Goal: Information Seeking & Learning: Find specific fact

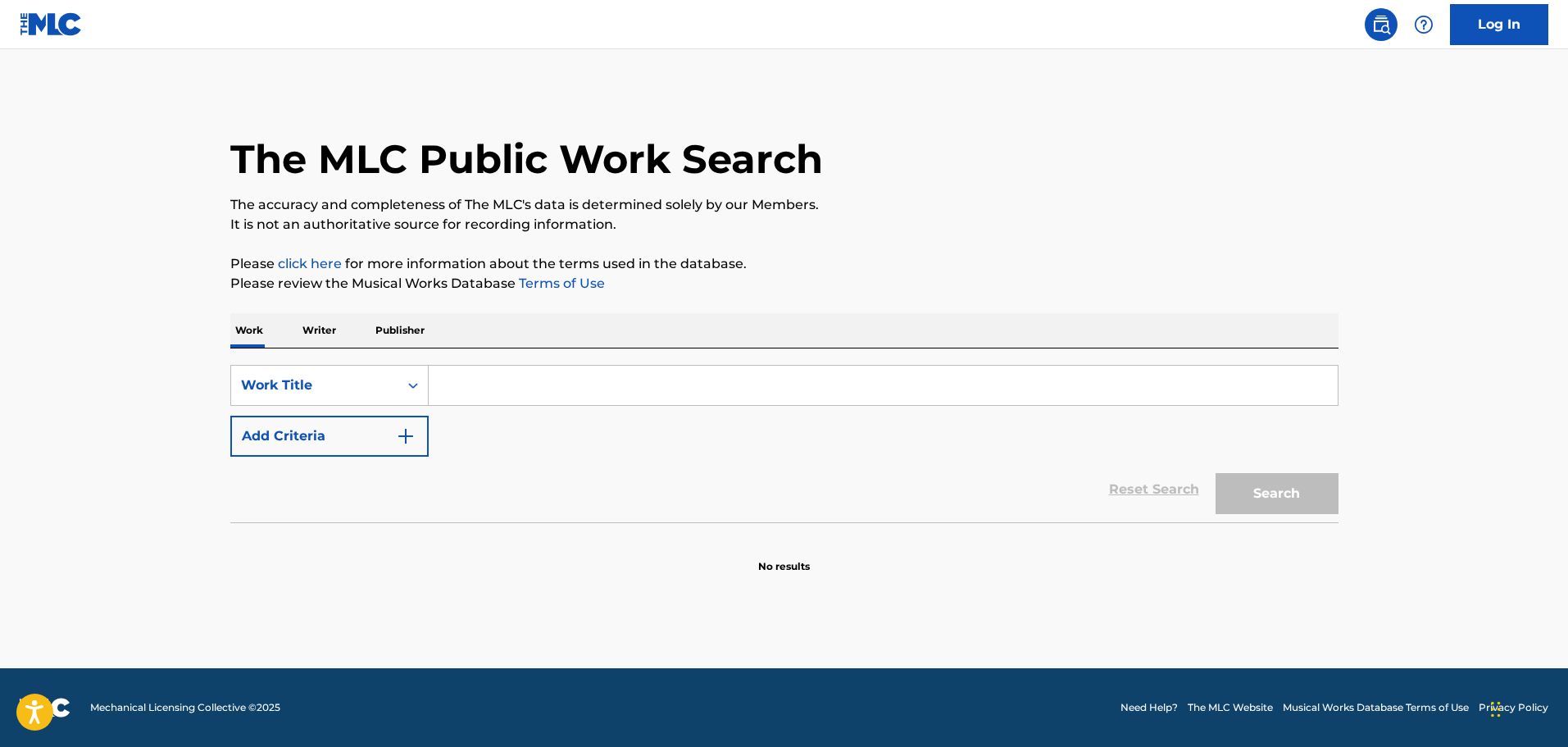
click at [450, 385] on input "Search Form" at bounding box center [883, 385] width 909 height 40
paste input "First Train"
type input "First Train"
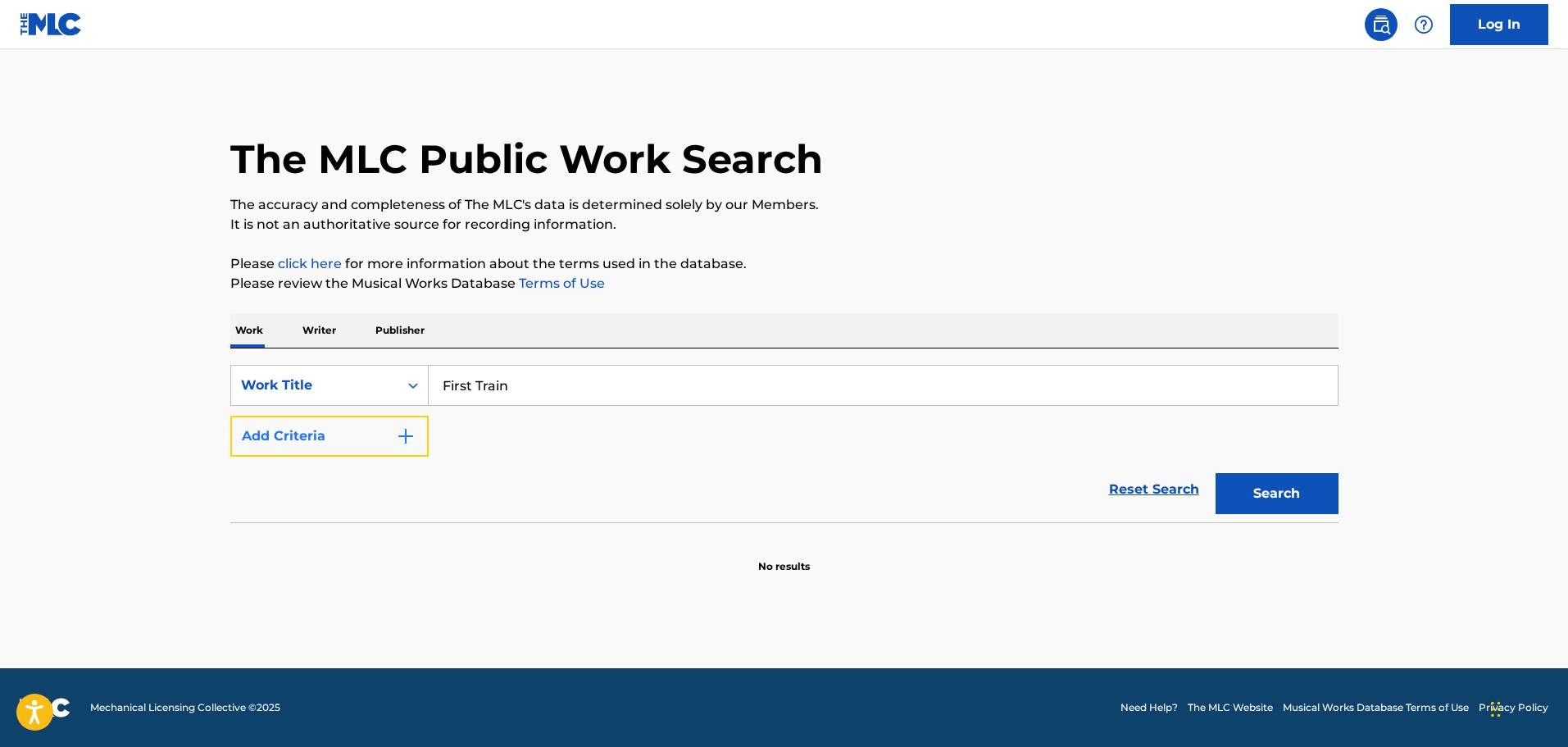
click at [408, 441] on img "Search Form" at bounding box center [405, 436] width 19 height 19
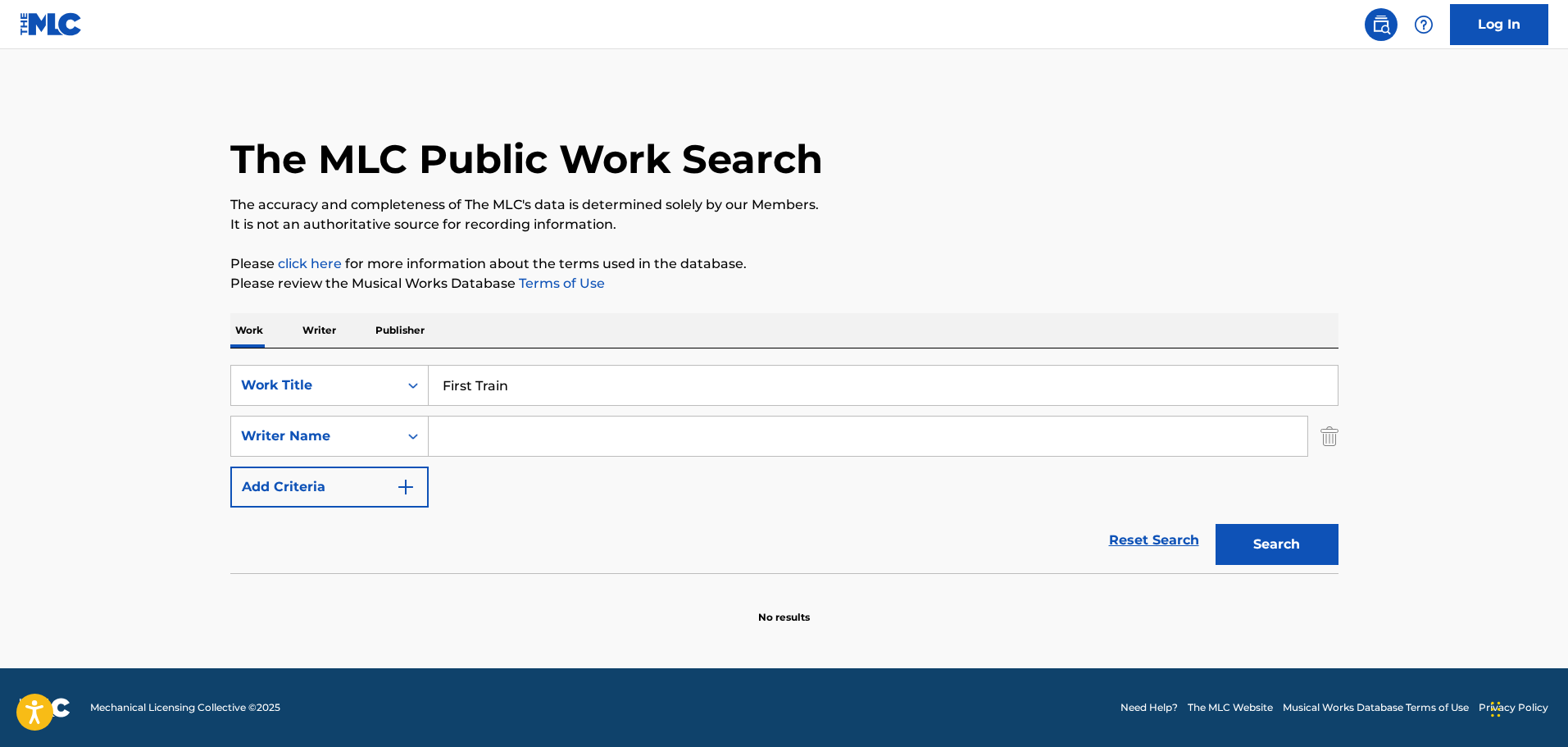
click at [458, 441] on input "Search Form" at bounding box center [867, 436] width 879 height 40
paste input "[PERSON_NAME]"
type input "[PERSON_NAME]"
click at [1295, 531] on button "Search" at bounding box center [1277, 545] width 123 height 41
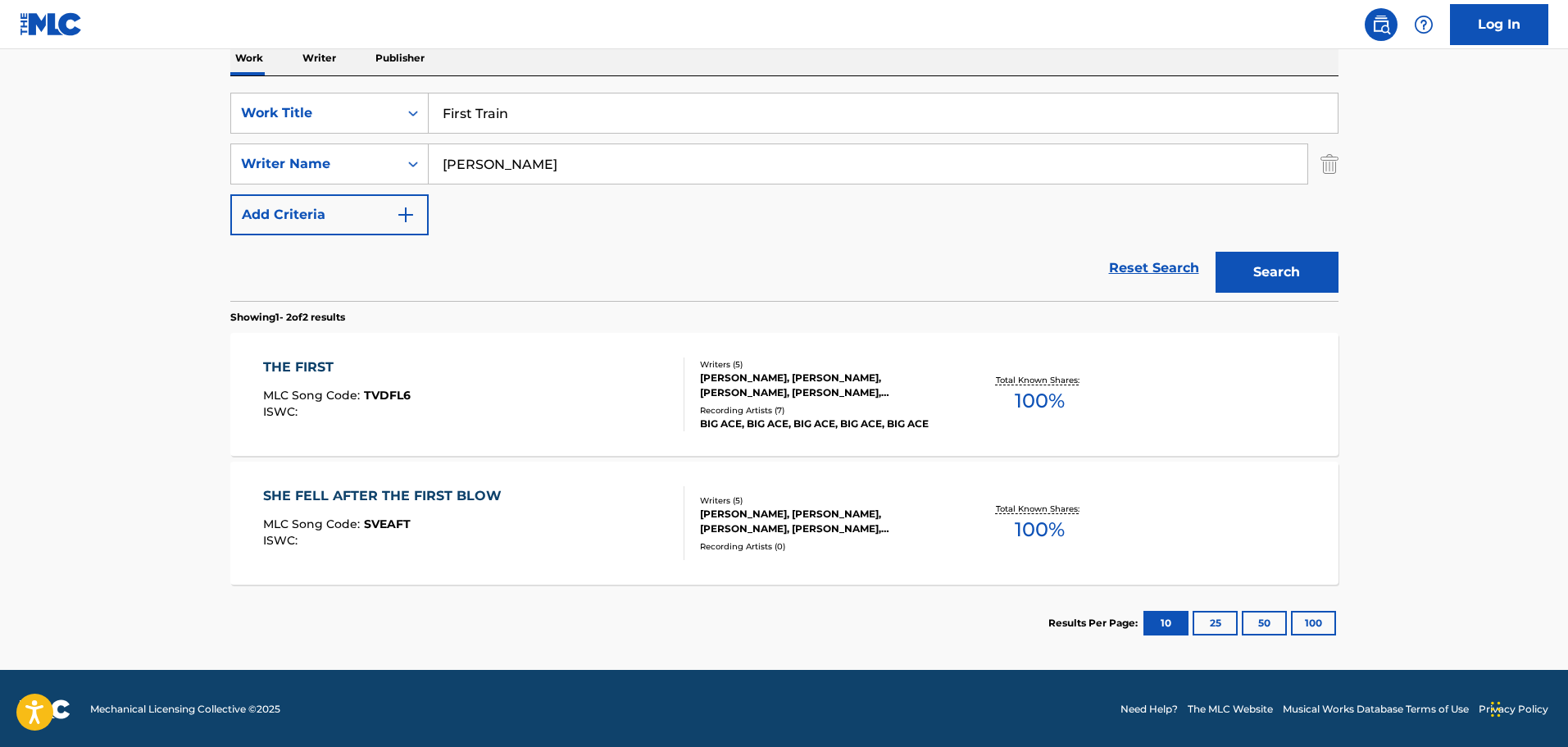
scroll to position [274, 0]
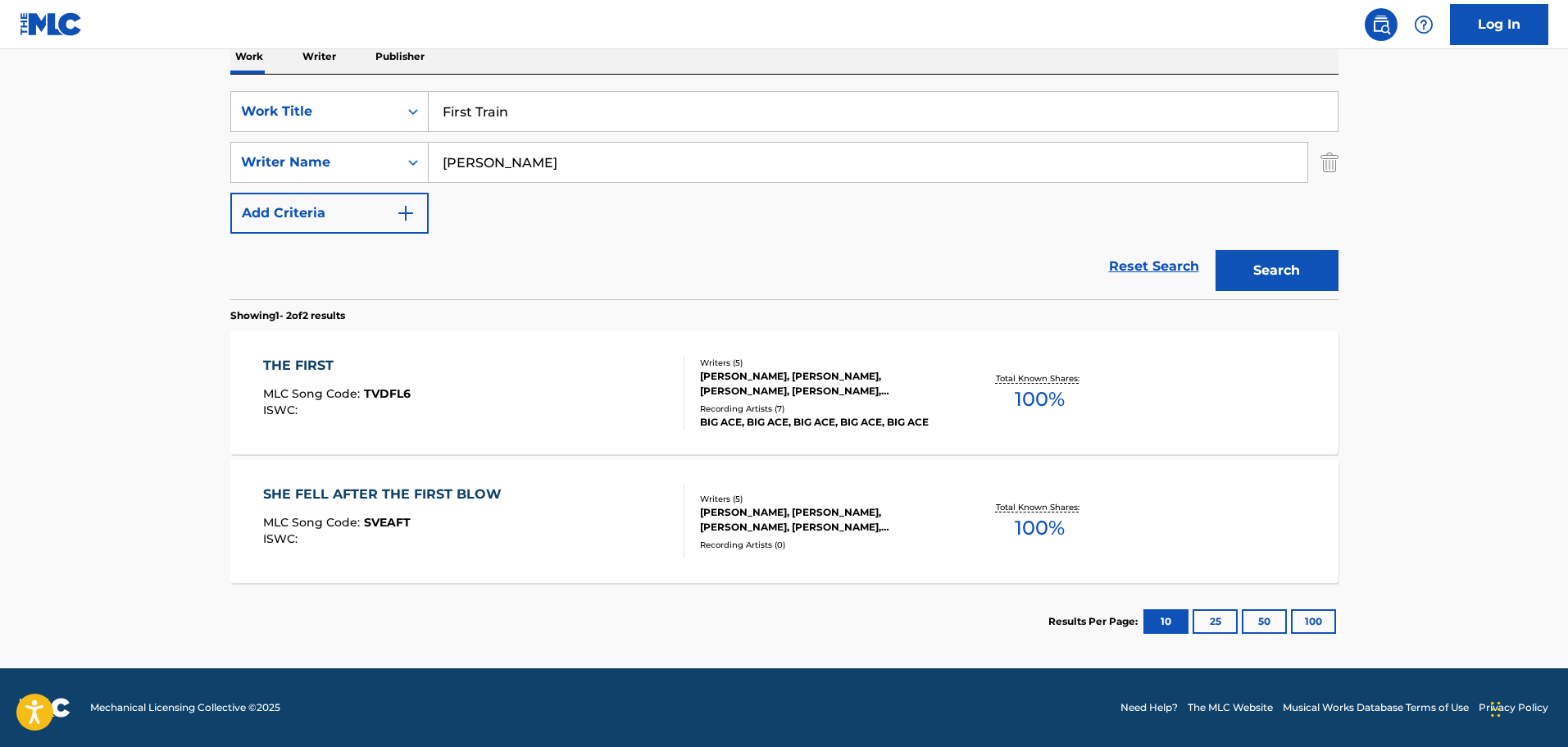
click at [471, 108] on input "First Train" at bounding box center [883, 111] width 909 height 40
paste input "I Can Only Hope"
type input "I Can Only Hope"
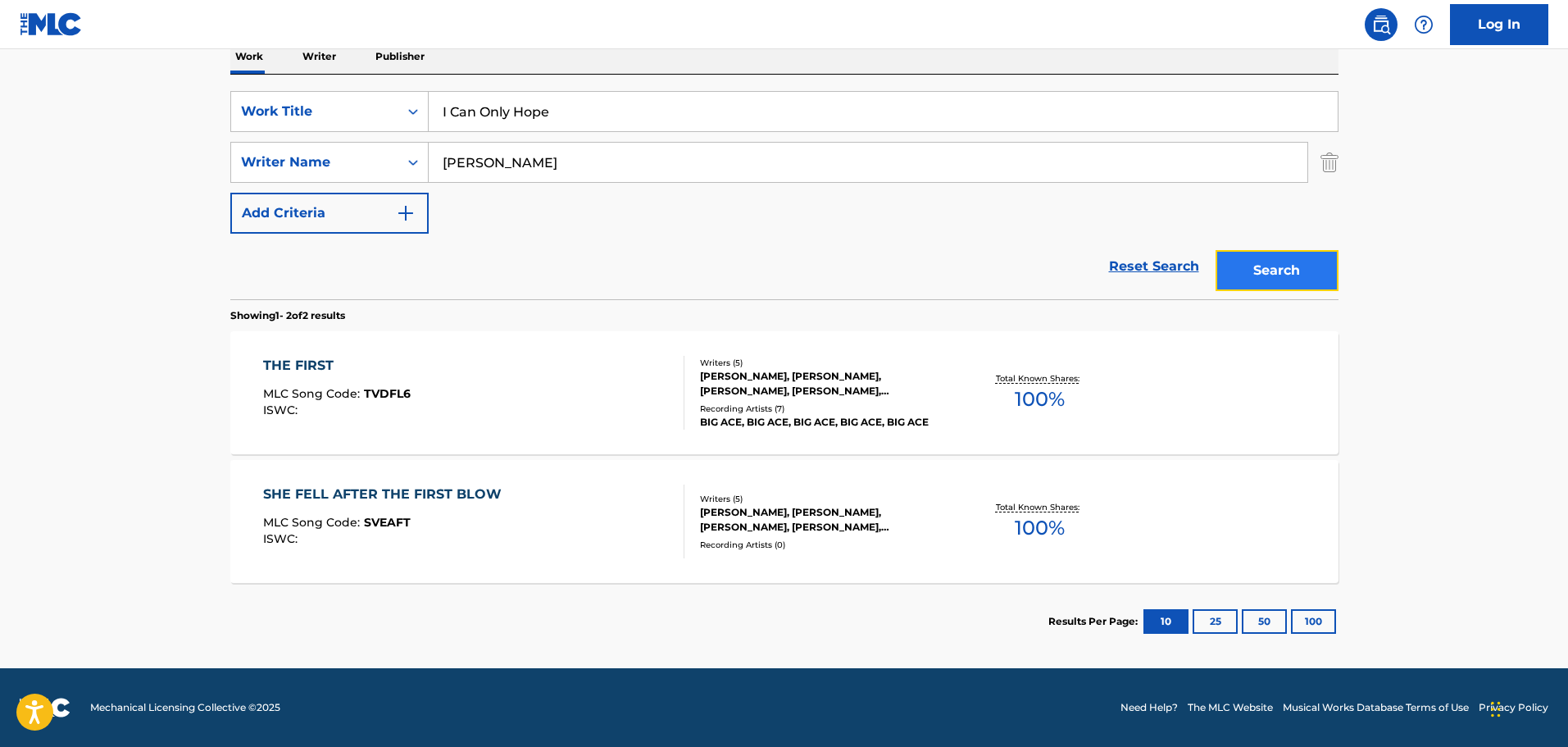
click at [1271, 283] on button "Search" at bounding box center [1277, 270] width 123 height 41
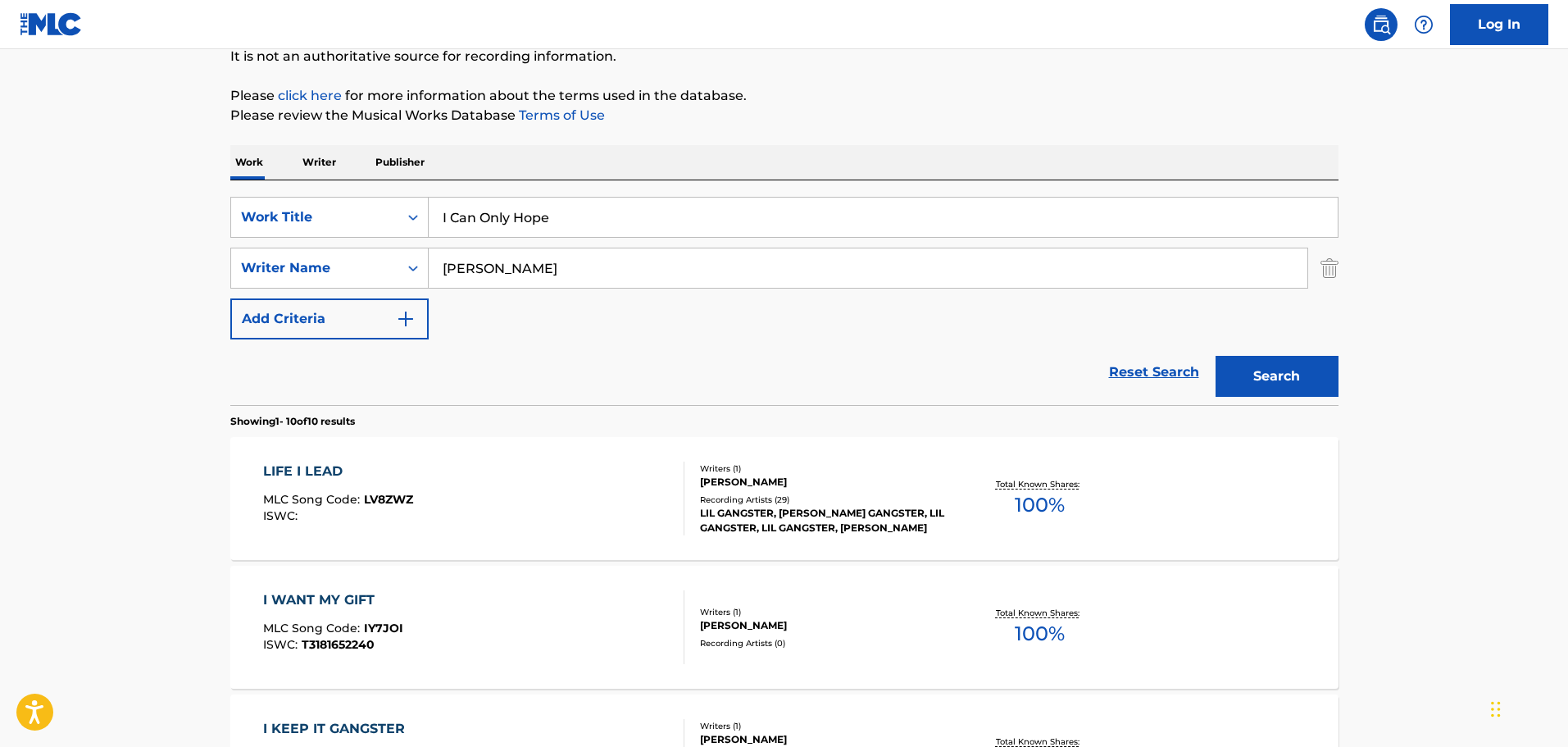
scroll to position [0, 0]
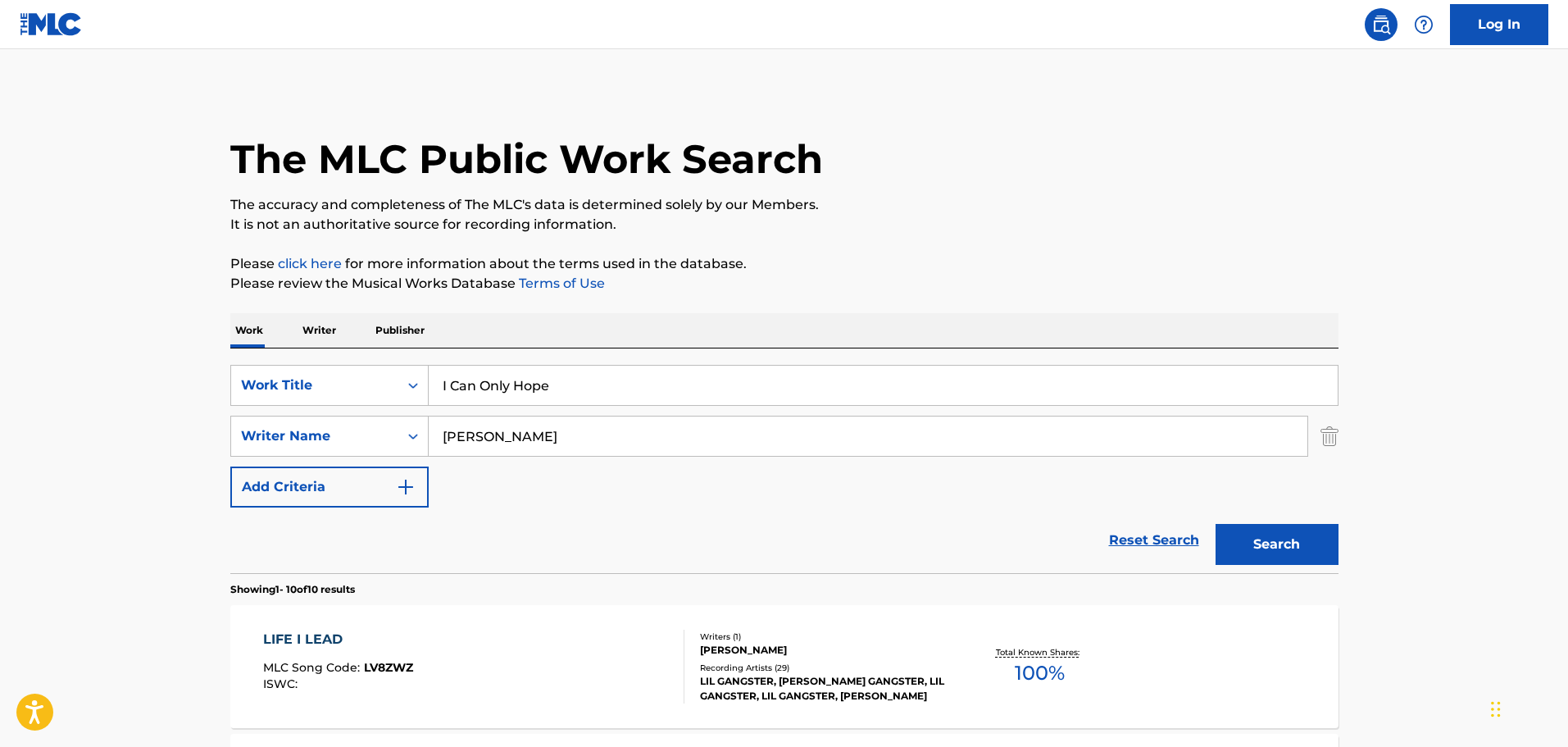
click at [383, 328] on p "Publisher" at bounding box center [399, 330] width 59 height 34
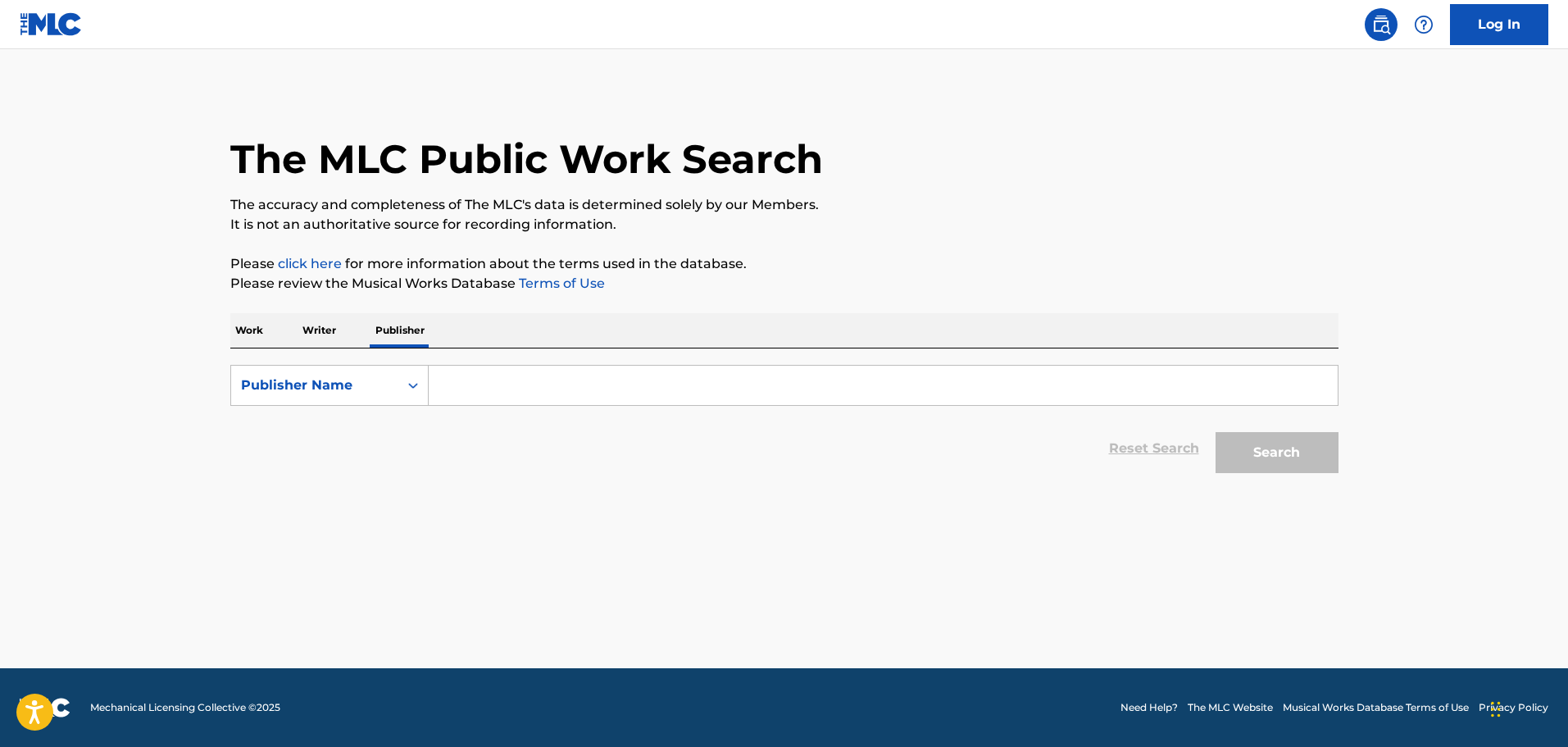
click at [625, 382] on input "Search Form" at bounding box center [883, 385] width 909 height 40
paste input "[PERSON_NAME] Publishing"
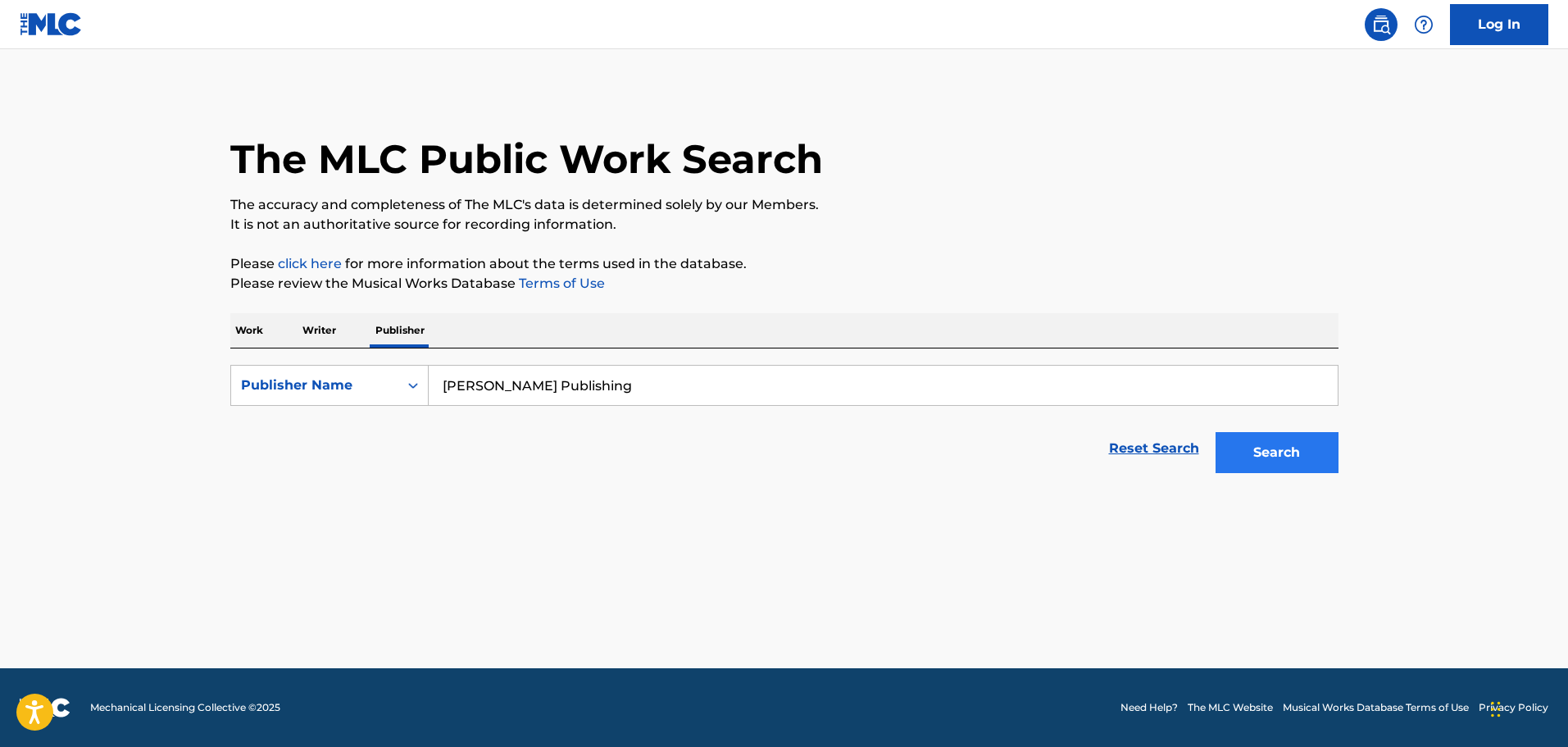
type input "[PERSON_NAME] Publishing"
click at [1240, 455] on button "Search" at bounding box center [1277, 452] width 123 height 41
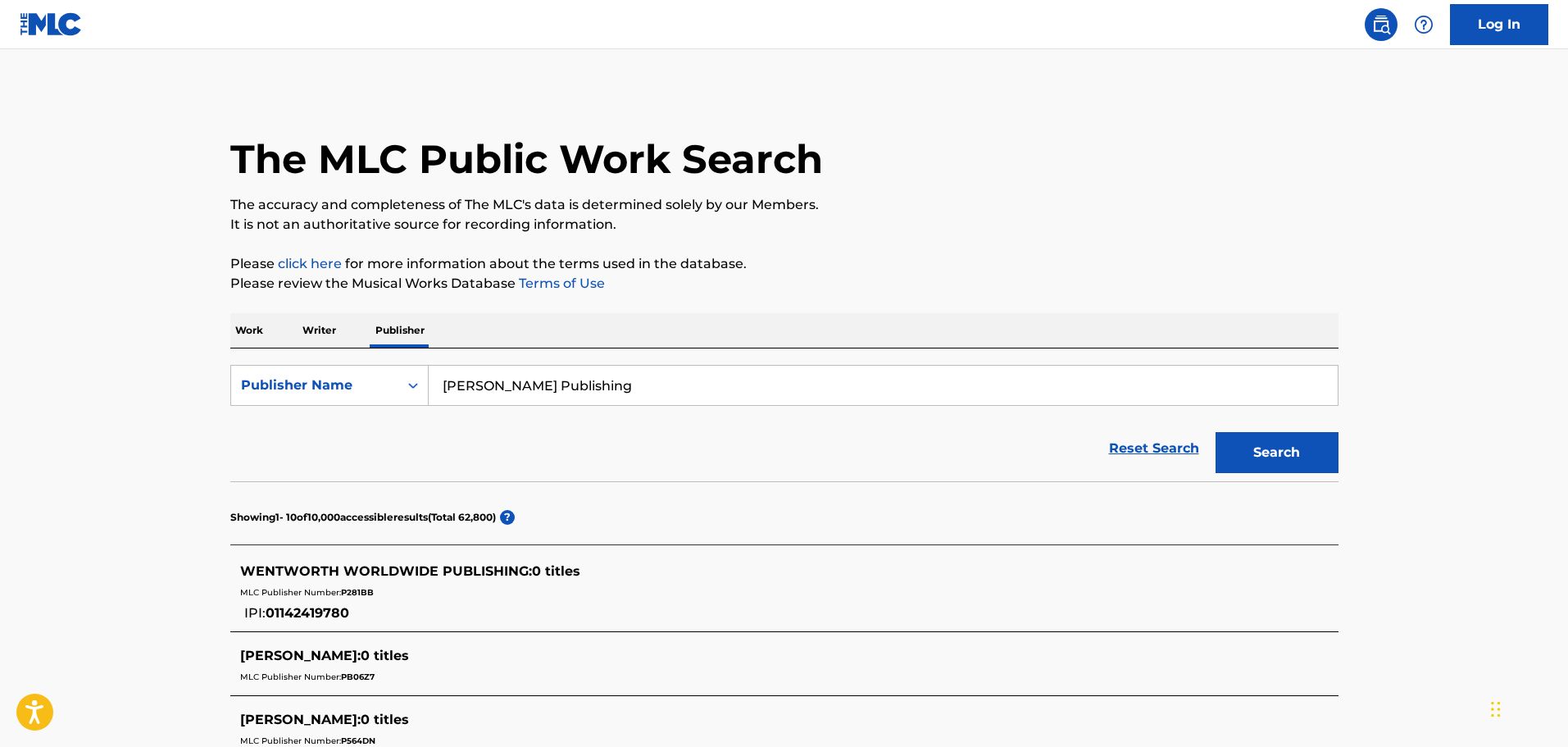
click at [323, 331] on p "Writer" at bounding box center [318, 330] width 43 height 34
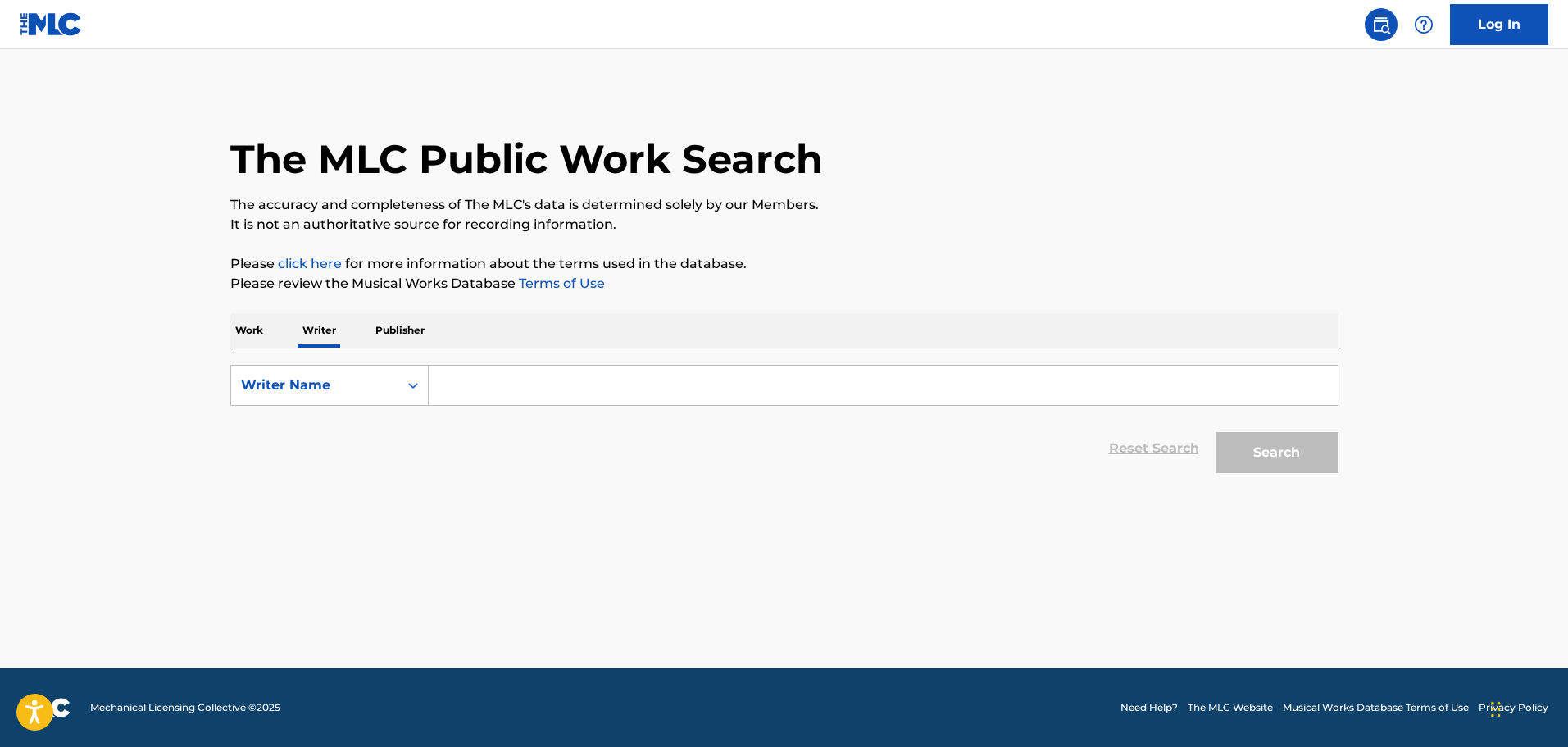
click at [488, 385] on input "Search Form" at bounding box center [883, 385] width 909 height 40
click at [489, 385] on input "Search Form" at bounding box center [883, 385] width 909 height 40
paste input "[PERSON_NAME] Publishing"
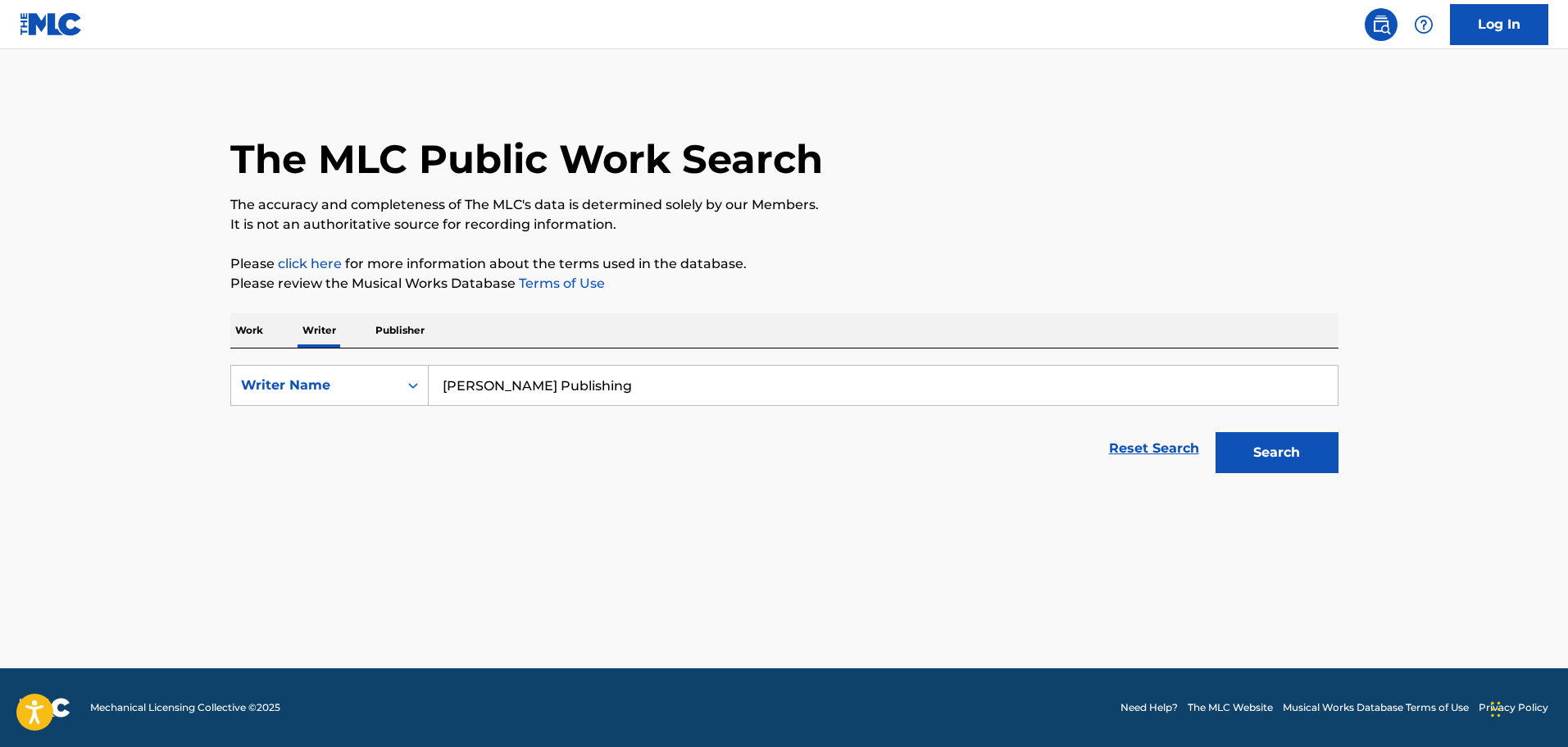
drag, startPoint x: 715, startPoint y: 386, endPoint x: 629, endPoint y: 390, distance: 86.1
click at [629, 390] on input "[PERSON_NAME] Publishing" at bounding box center [883, 385] width 909 height 40
type input "[PERSON_NAME]"
click at [1215, 432] on button "Search" at bounding box center [1277, 452] width 123 height 41
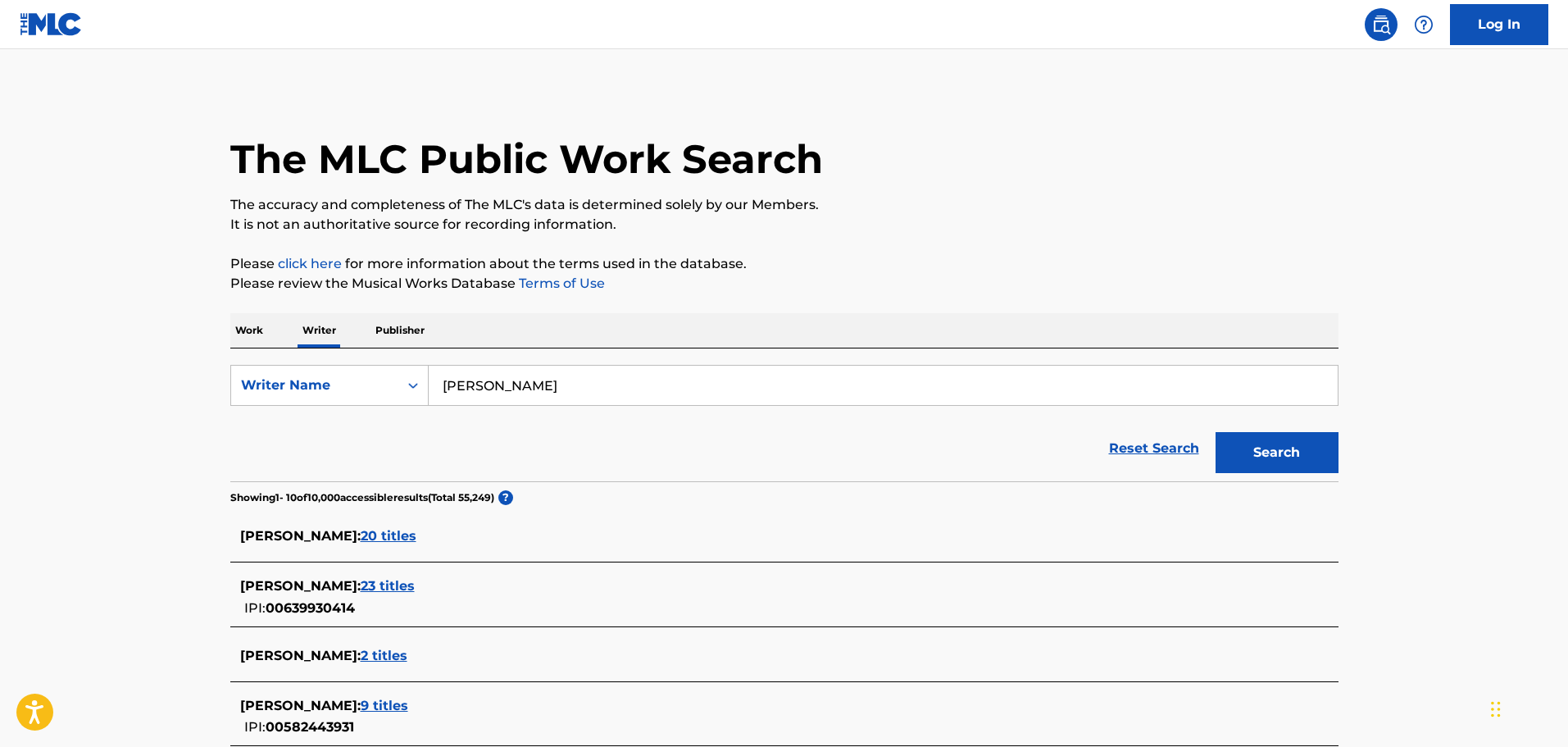
click at [390, 586] on span "23 titles" at bounding box center [388, 586] width 55 height 16
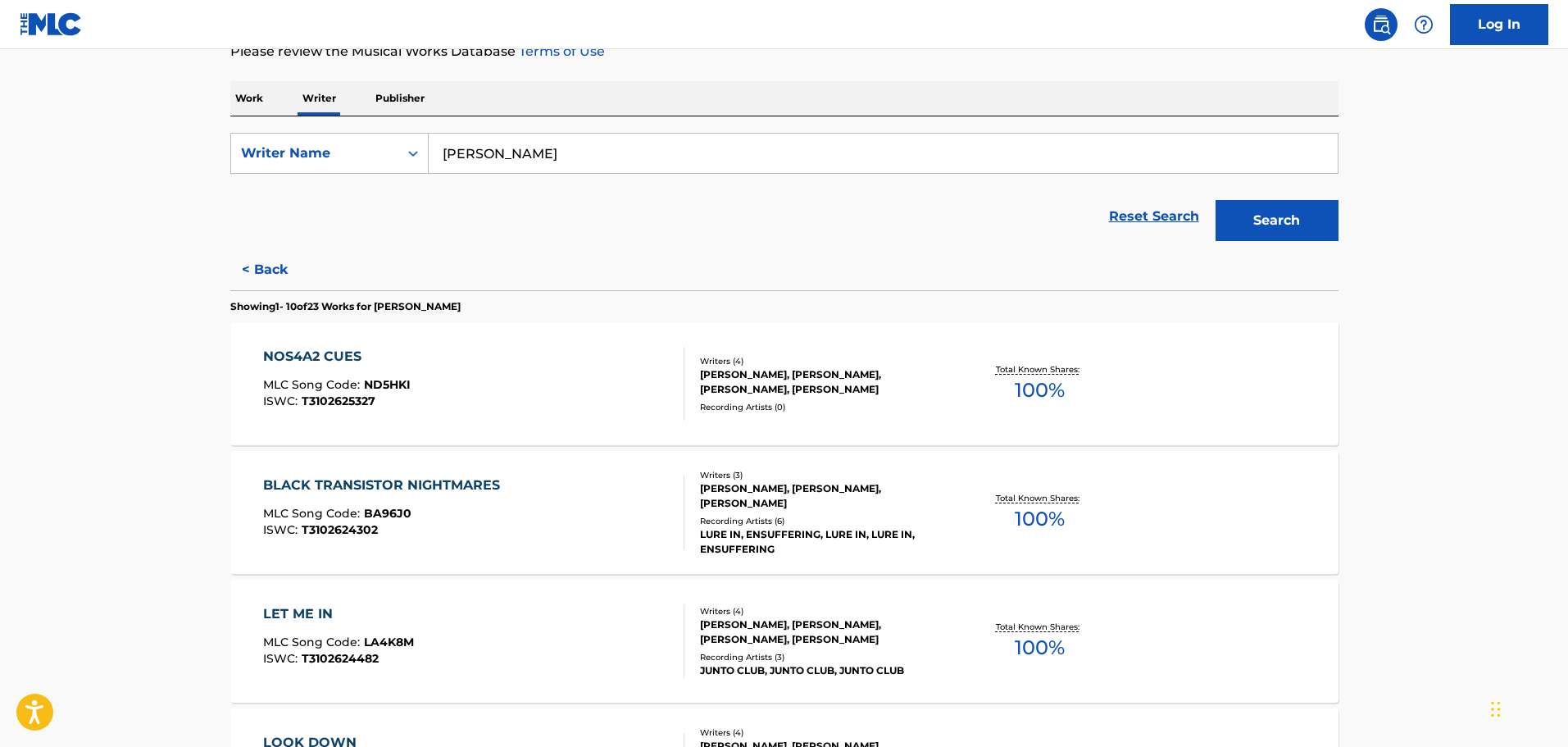
scroll to position [328, 0]
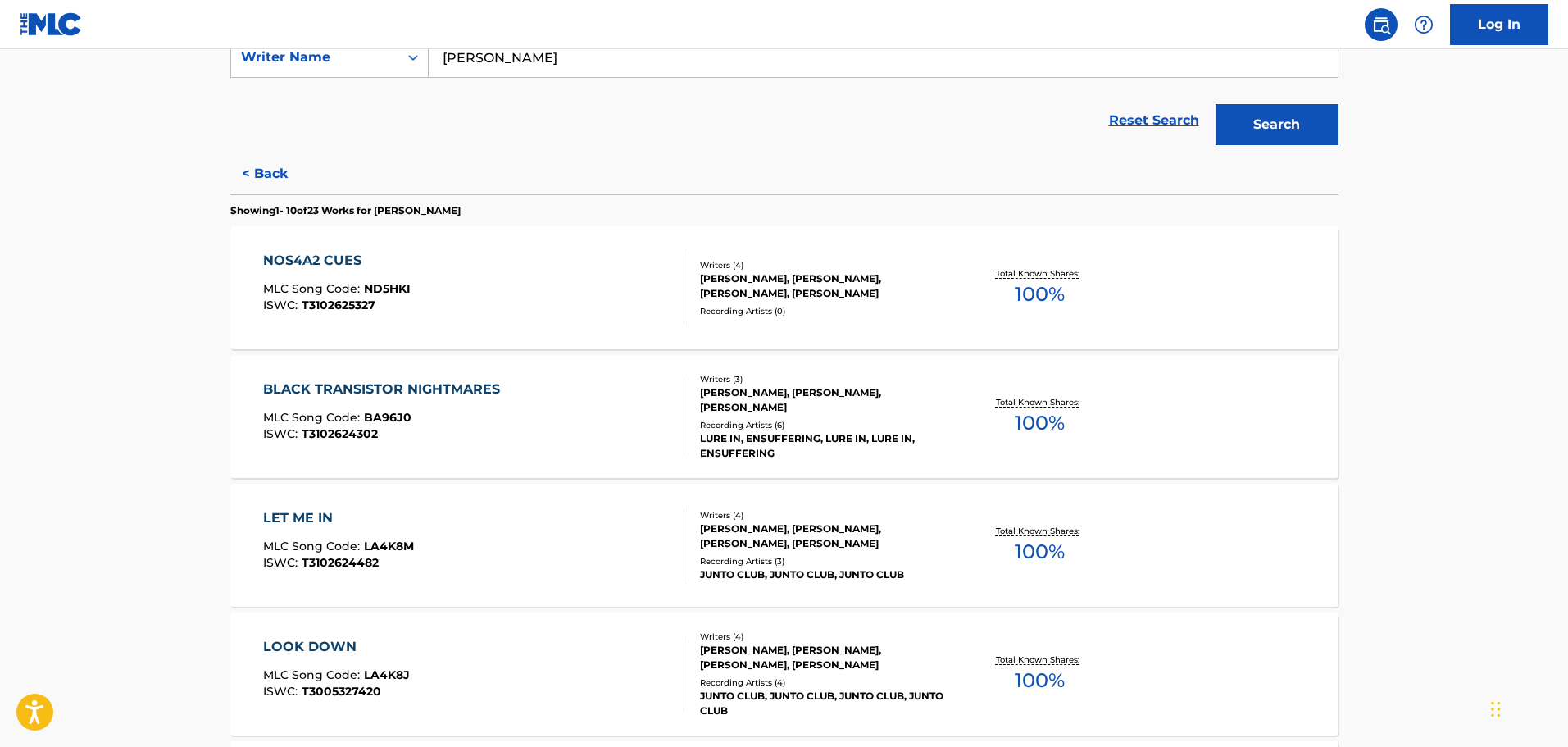
click at [803, 404] on div "[PERSON_NAME], [PERSON_NAME], [PERSON_NAME]" at bounding box center [823, 400] width 247 height 30
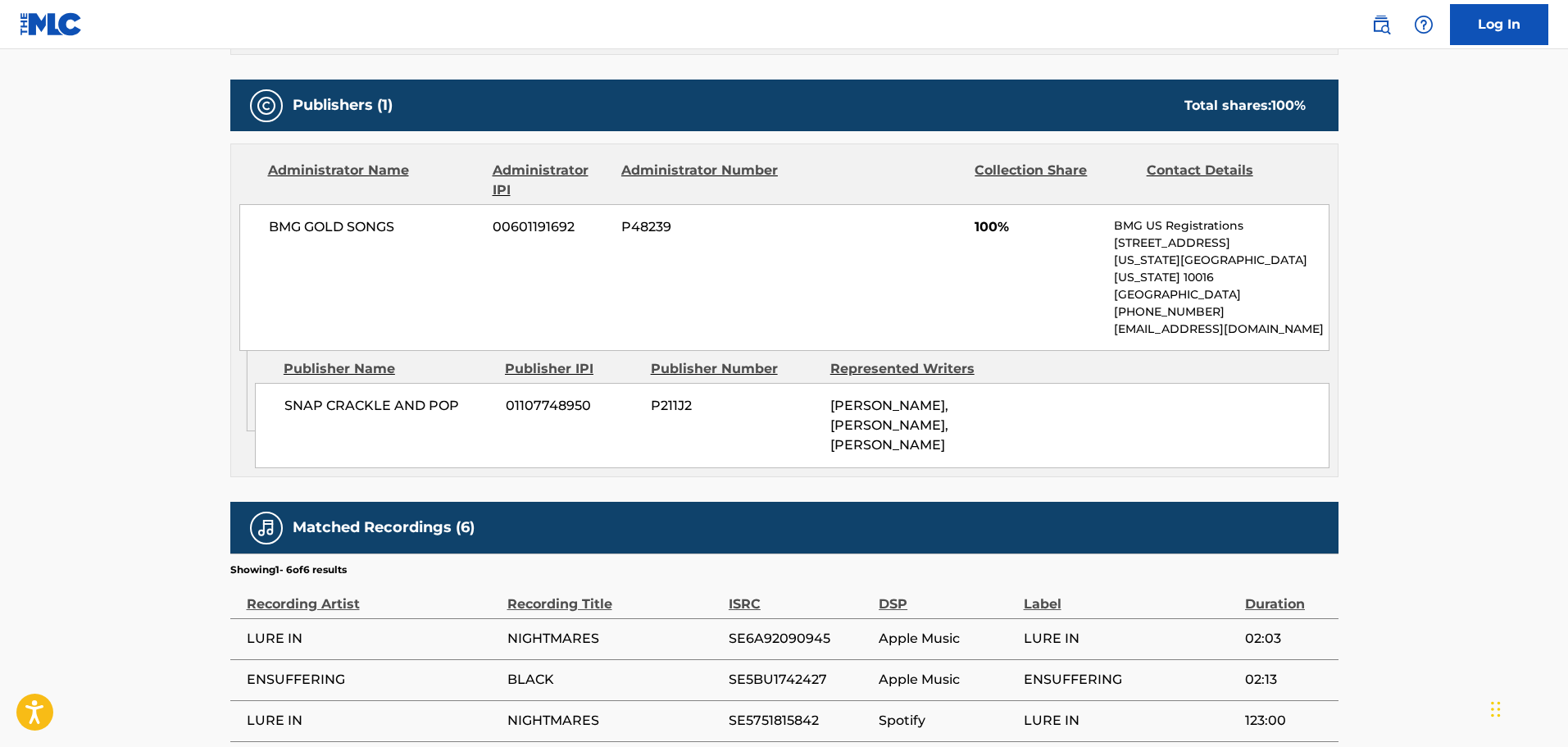
scroll to position [738, 0]
